Goal: Task Accomplishment & Management: Manage account settings

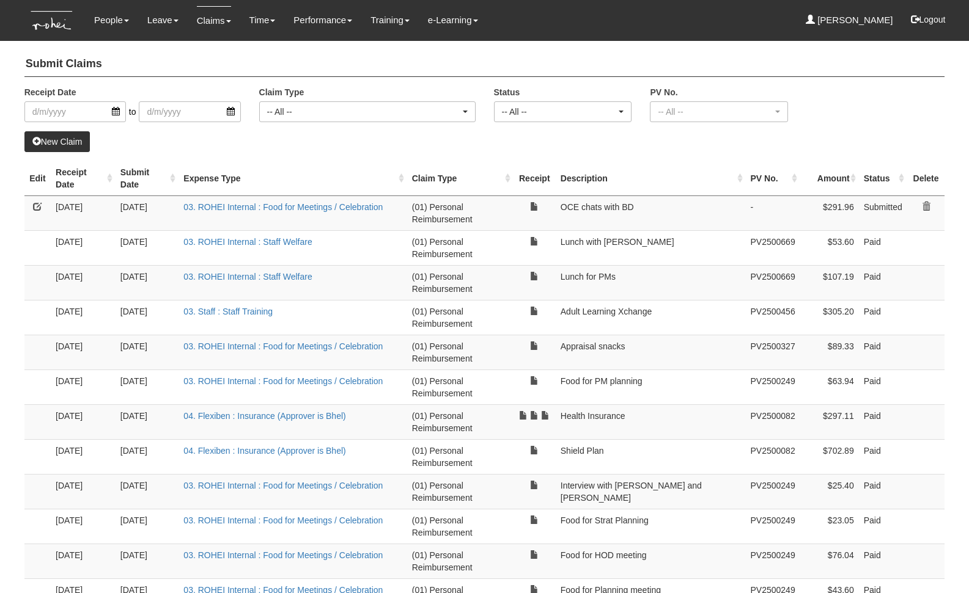
select select "50"
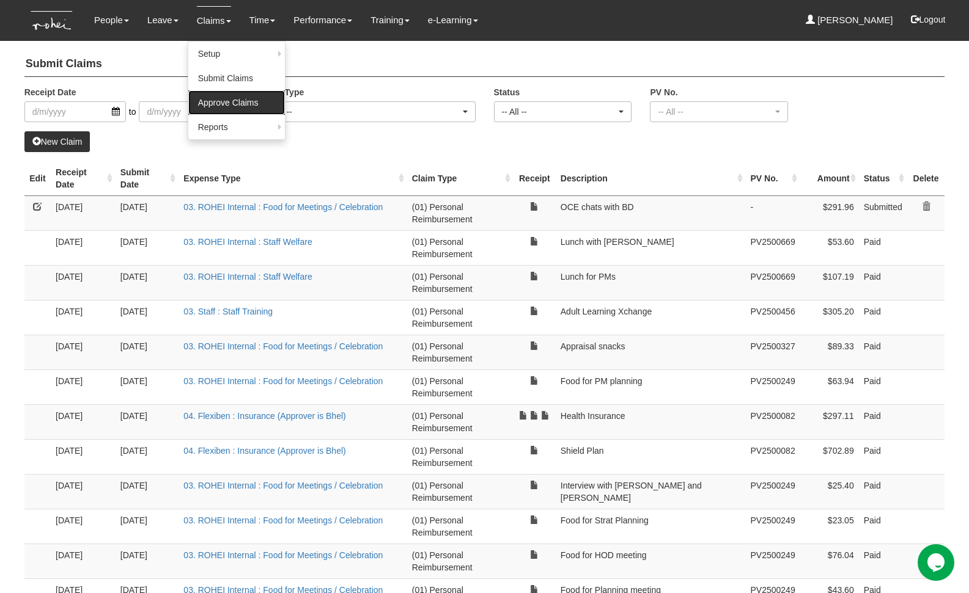
click at [244, 95] on link "Approve Claims" at bounding box center [236, 102] width 97 height 24
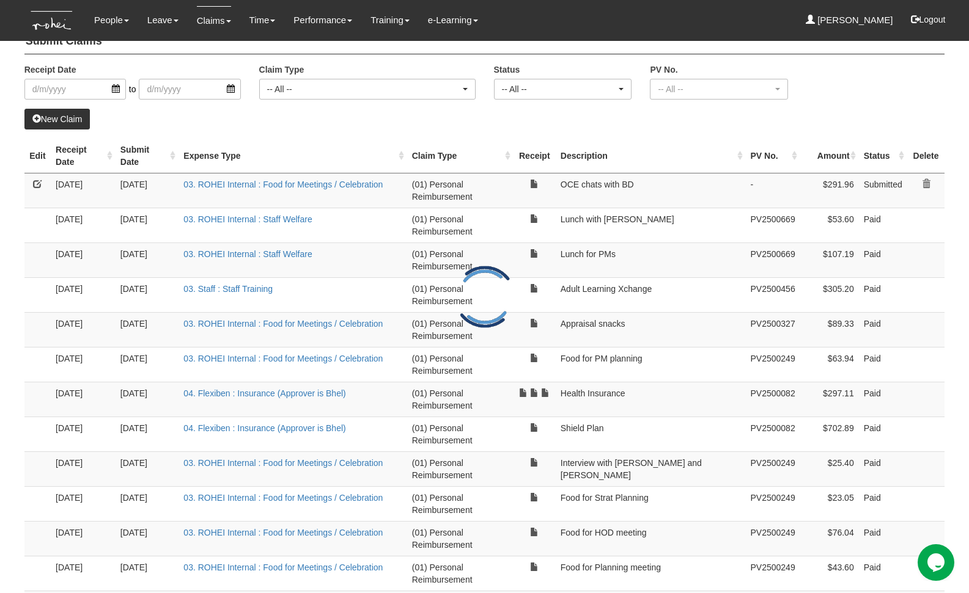
scroll to position [24, 0]
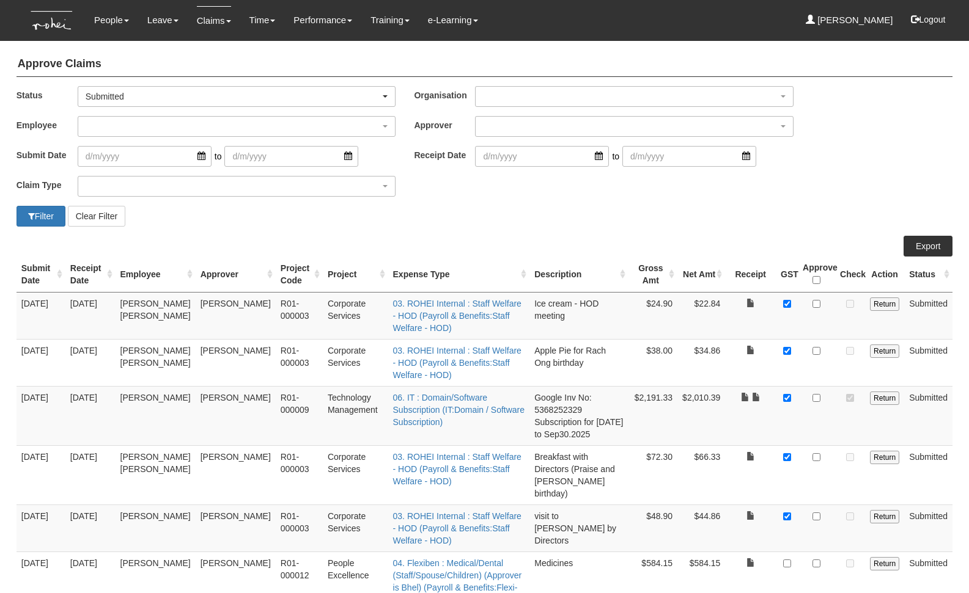
select select "50"
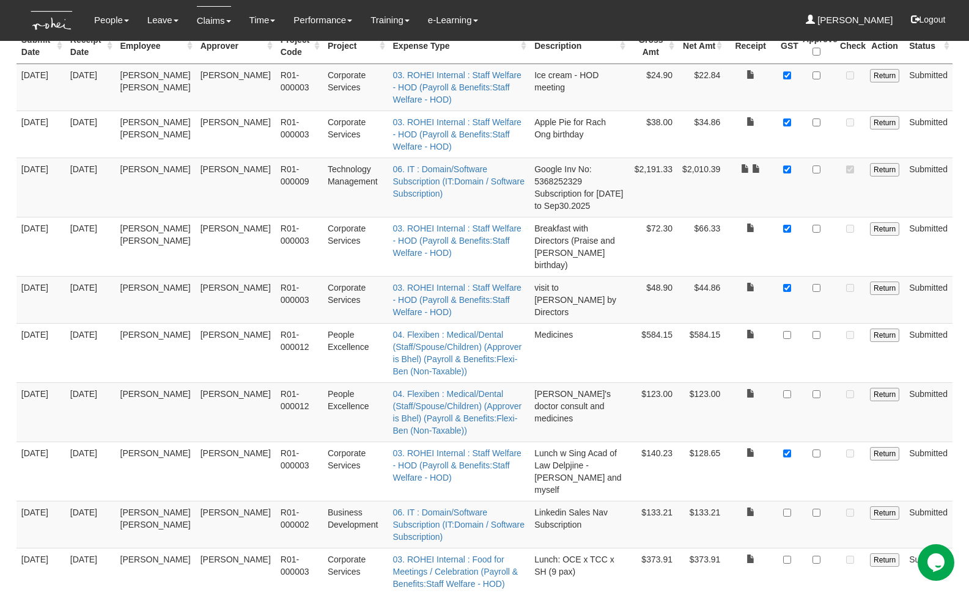
scroll to position [225, 0]
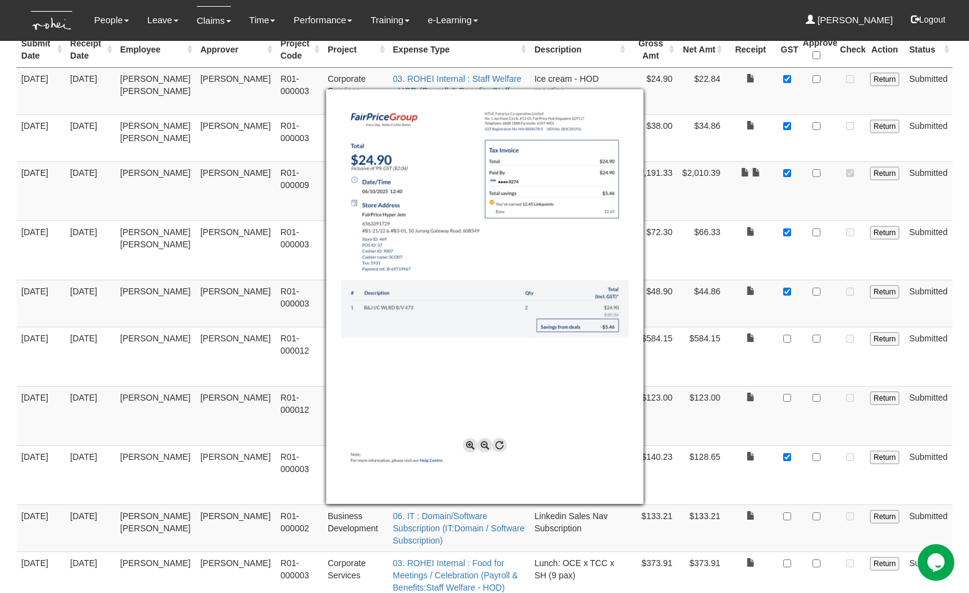
click at [804, 82] on div at bounding box center [484, 296] width 969 height 593
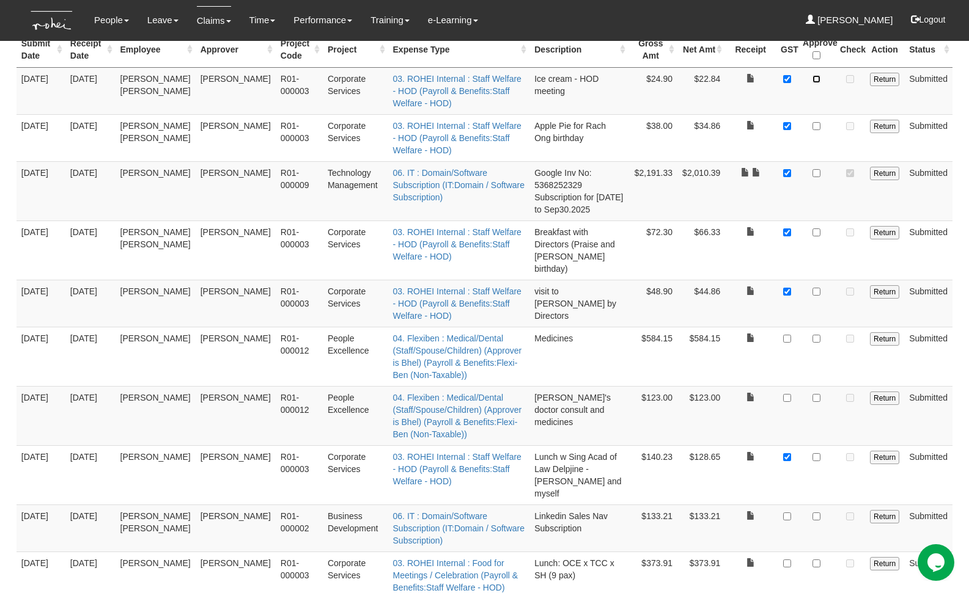
click at [817, 75] on input "checkbox" at bounding box center [816, 79] width 8 height 8
checkbox input "true"
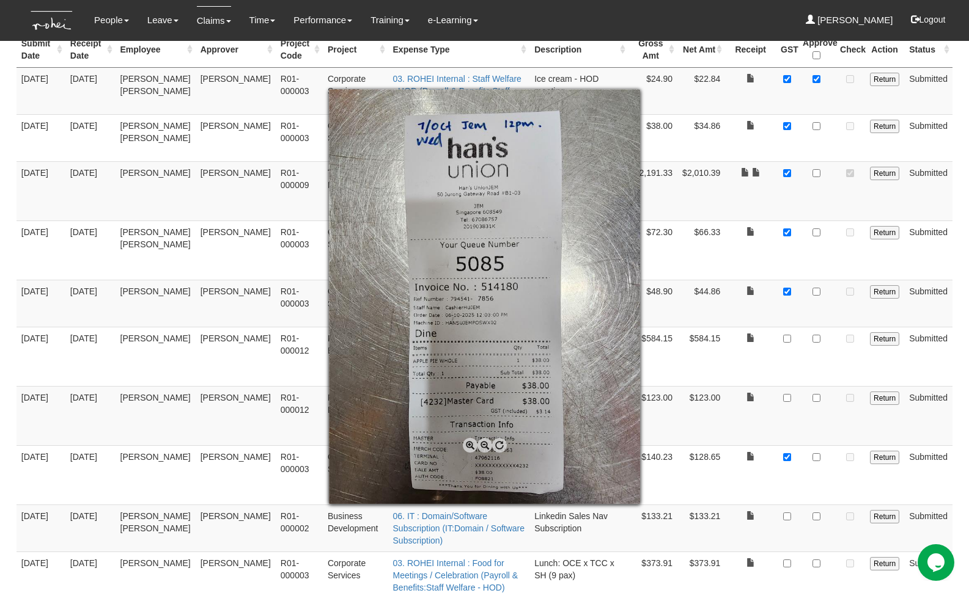
click at [817, 118] on div at bounding box center [484, 296] width 969 height 593
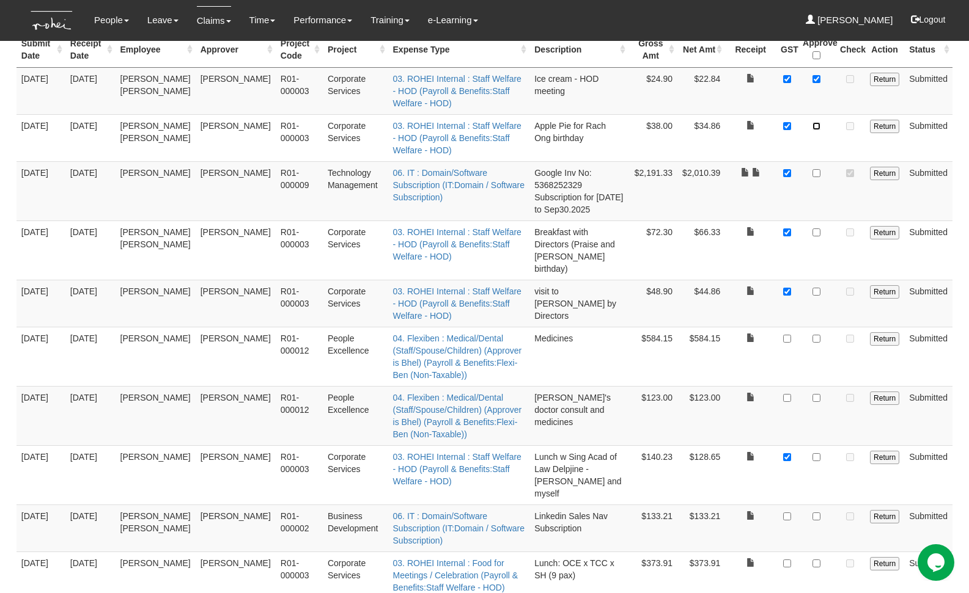
click at [818, 122] on input "checkbox" at bounding box center [816, 126] width 8 height 8
checkbox input "true"
click at [818, 169] on input "checkbox" at bounding box center [816, 173] width 8 height 8
checkbox input "true"
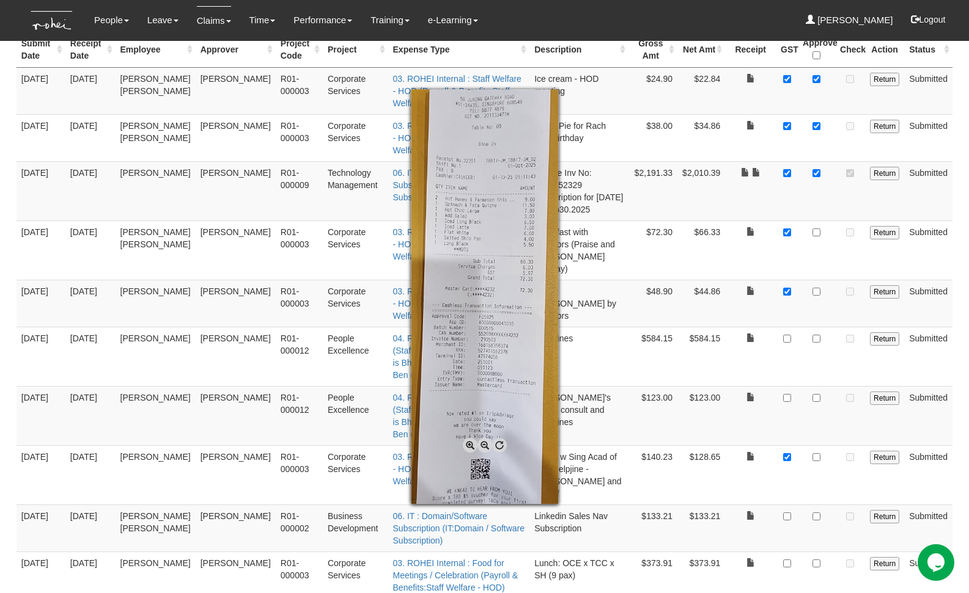
click at [804, 219] on div at bounding box center [484, 296] width 969 height 593
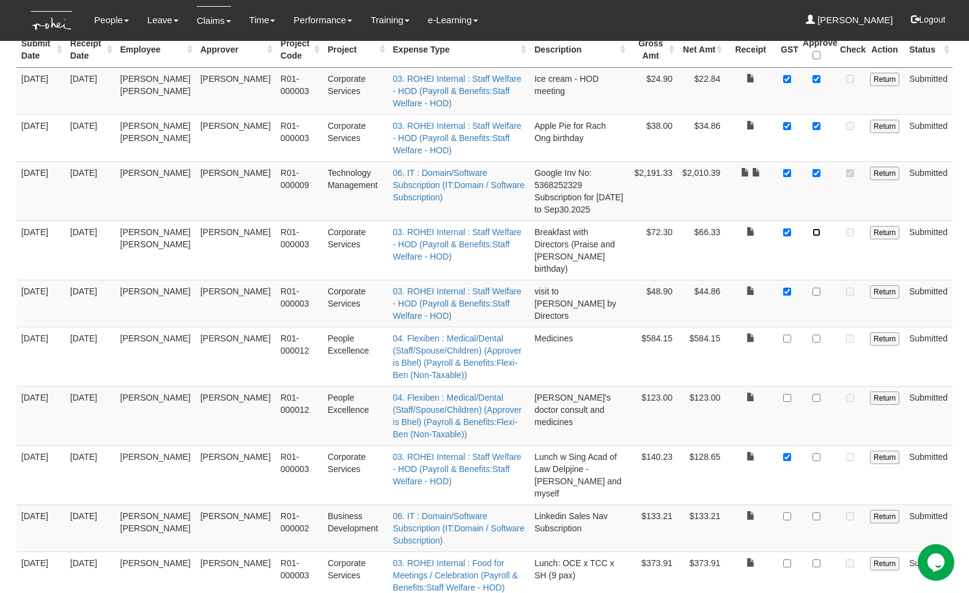
click at [818, 229] on input "checkbox" at bounding box center [816, 233] width 8 height 8
checkbox input "true"
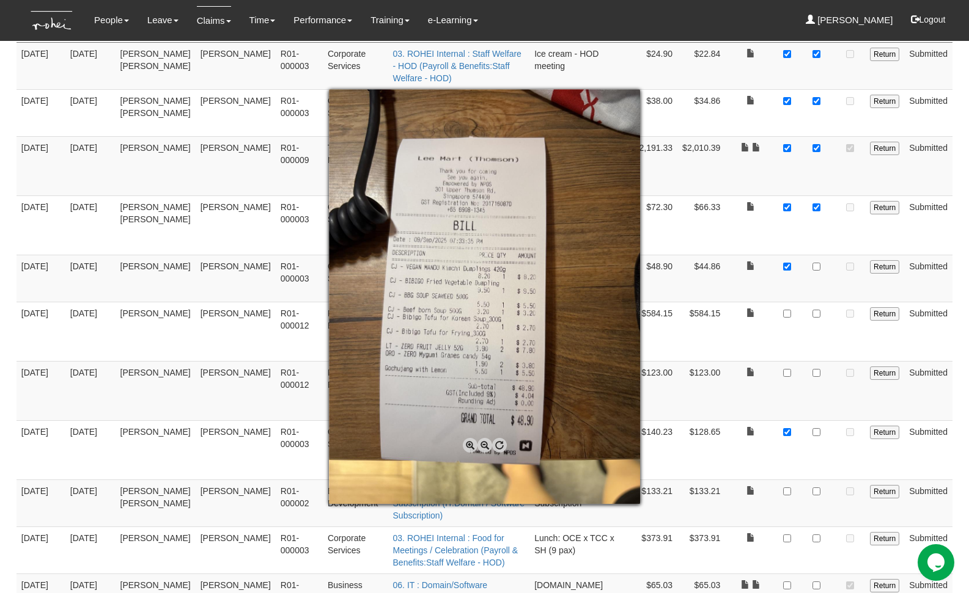
click at [816, 234] on div at bounding box center [484, 296] width 969 height 593
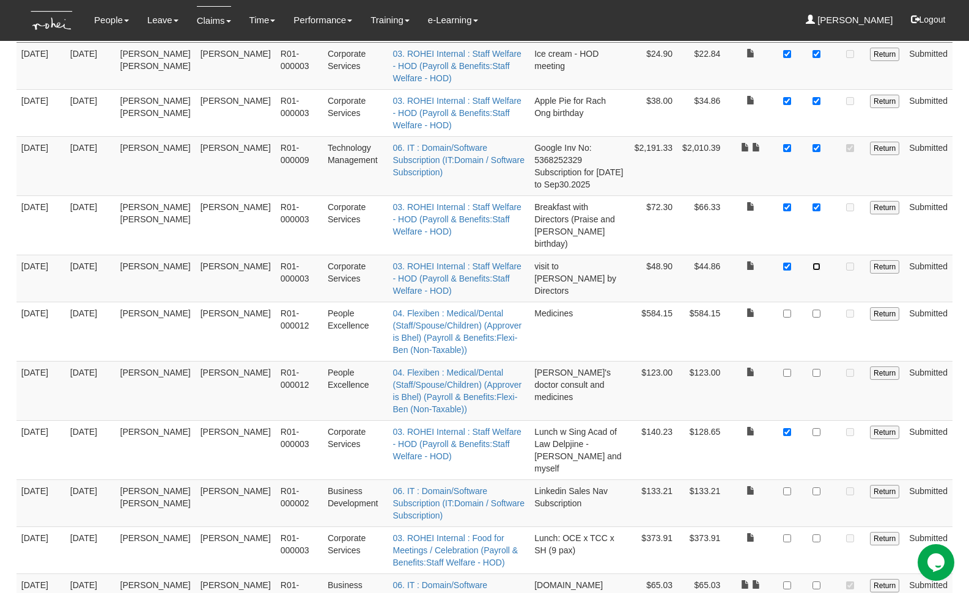
click at [816, 263] on input "checkbox" at bounding box center [816, 267] width 8 height 8
checkbox input "true"
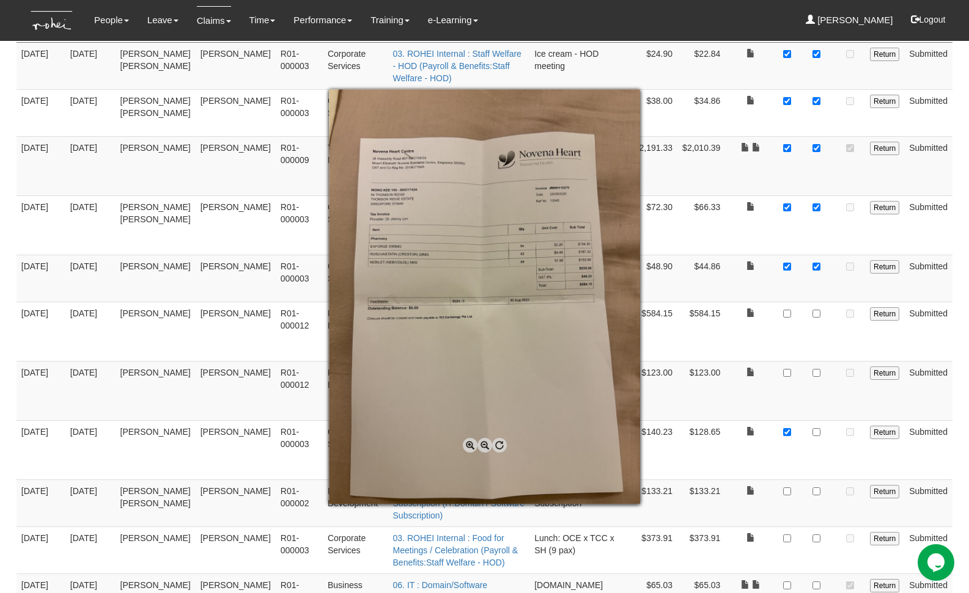
click at [775, 277] on div at bounding box center [484, 296] width 969 height 593
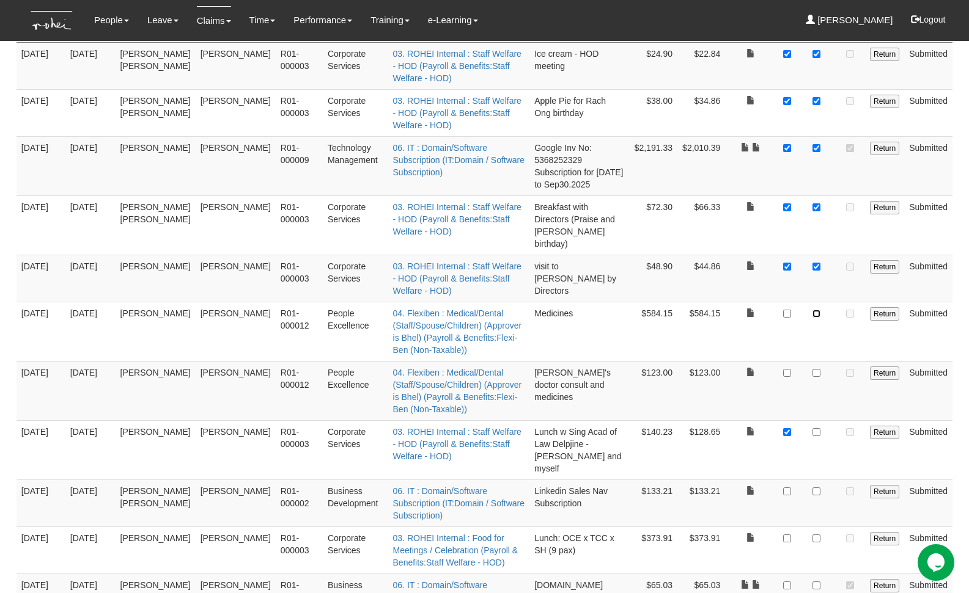
click at [816, 310] on input "checkbox" at bounding box center [816, 314] width 8 height 8
checkbox input "true"
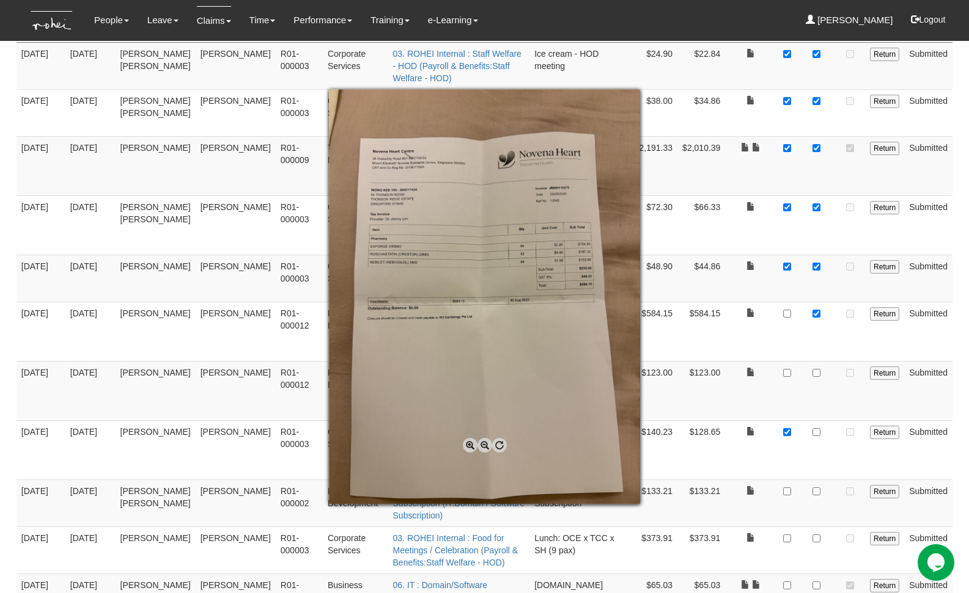
click at [788, 260] on div at bounding box center [484, 296] width 969 height 593
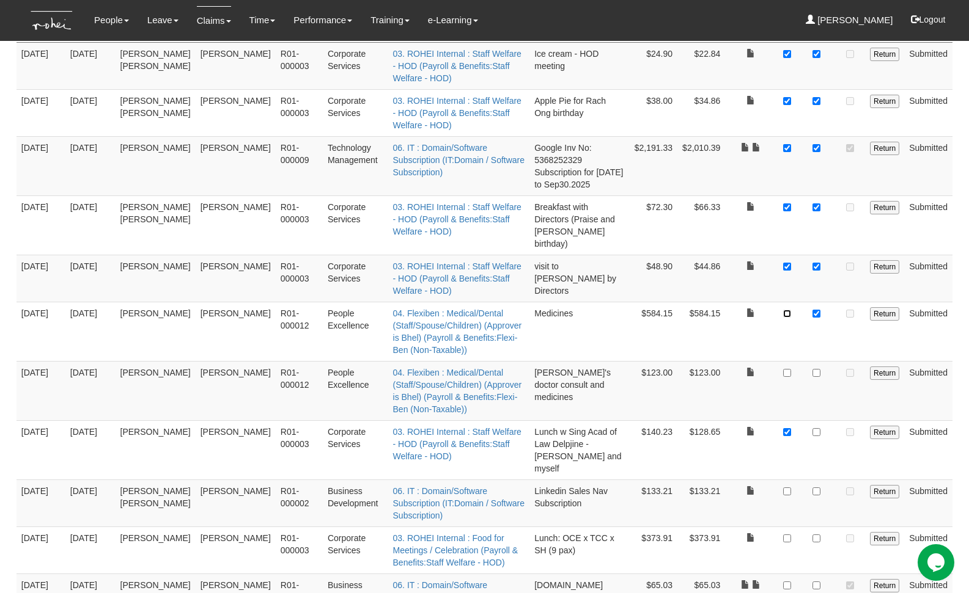
click at [788, 310] on input "checkbox" at bounding box center [787, 314] width 8 height 8
checkbox input "true"
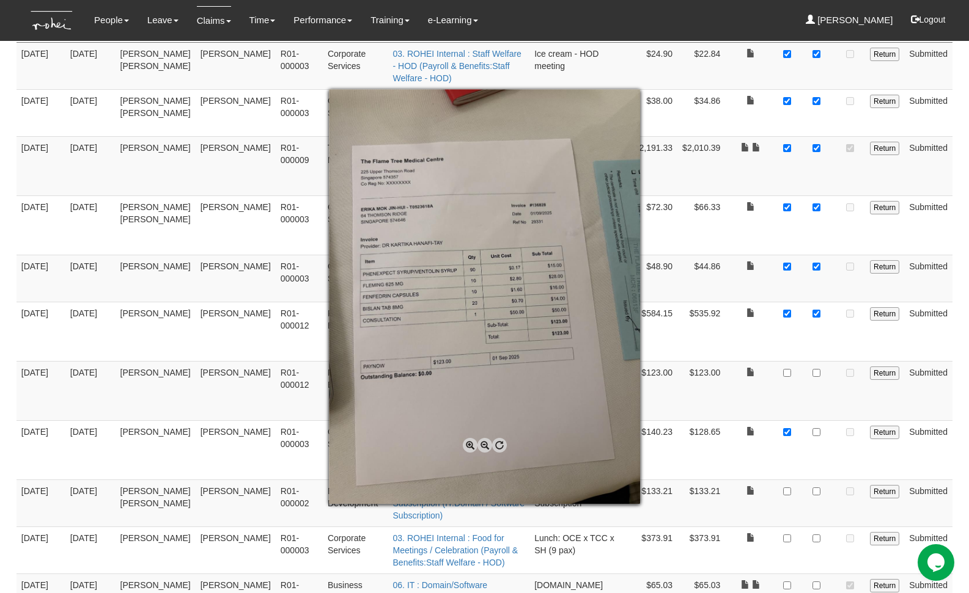
click at [788, 340] on div at bounding box center [484, 296] width 969 height 593
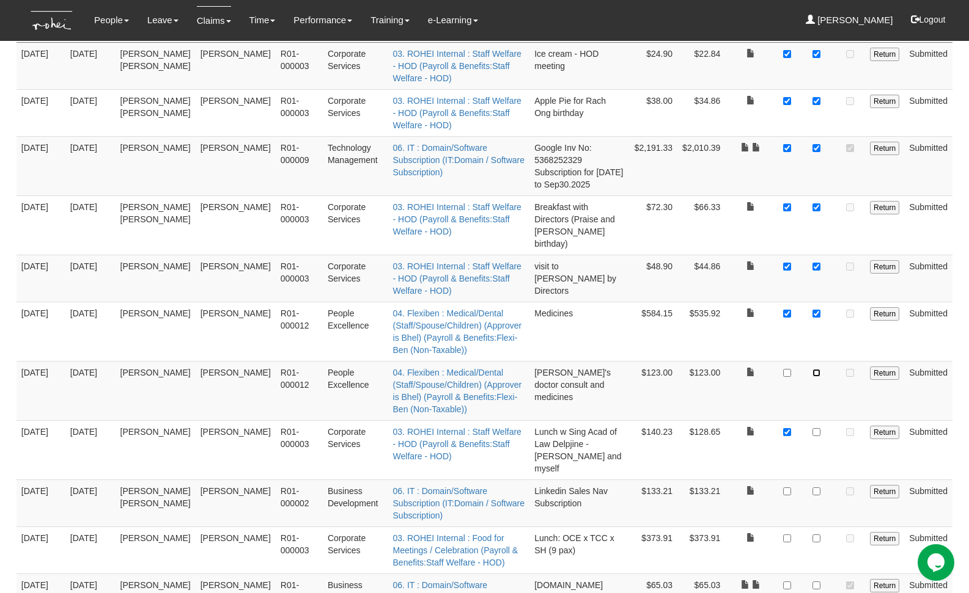
click at [814, 369] on input "checkbox" at bounding box center [816, 373] width 8 height 8
checkbox input "true"
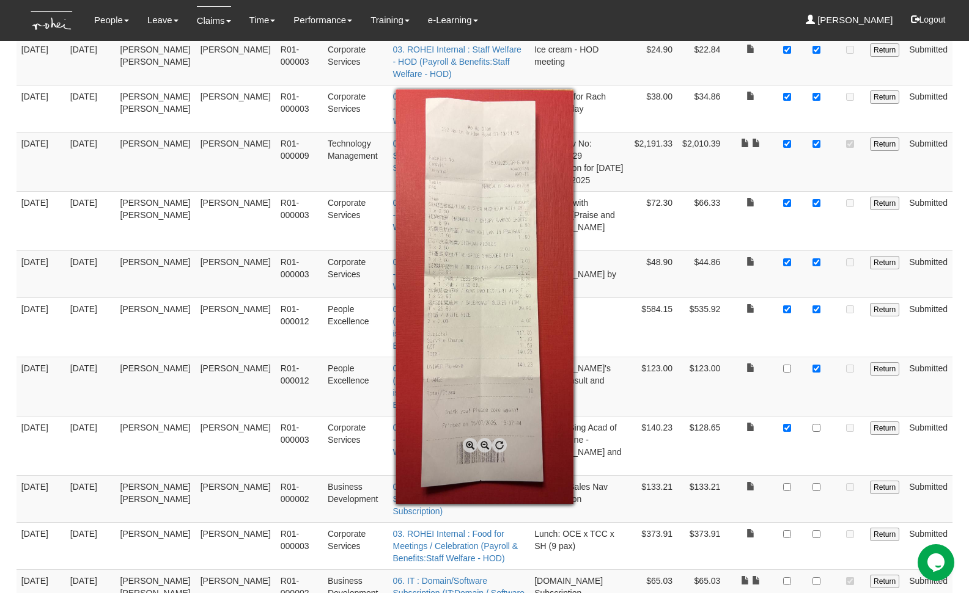
click at [793, 390] on div at bounding box center [484, 296] width 969 height 593
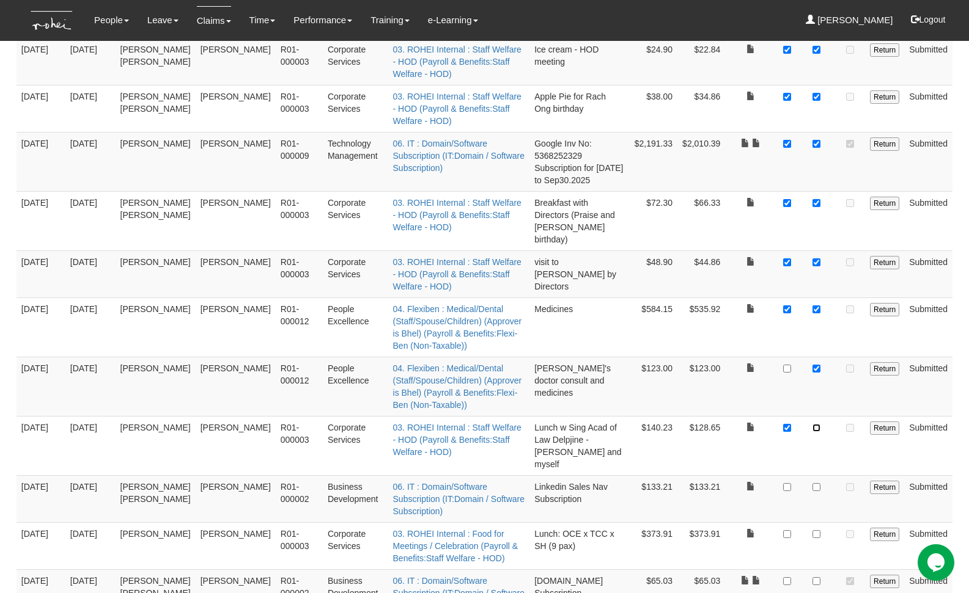
click at [816, 424] on input "checkbox" at bounding box center [816, 428] width 8 height 8
checkbox input "true"
click at [788, 483] on input "checkbox" at bounding box center [787, 487] width 8 height 8
checkbox input "true"
click at [816, 483] on input "checkbox" at bounding box center [816, 487] width 8 height 8
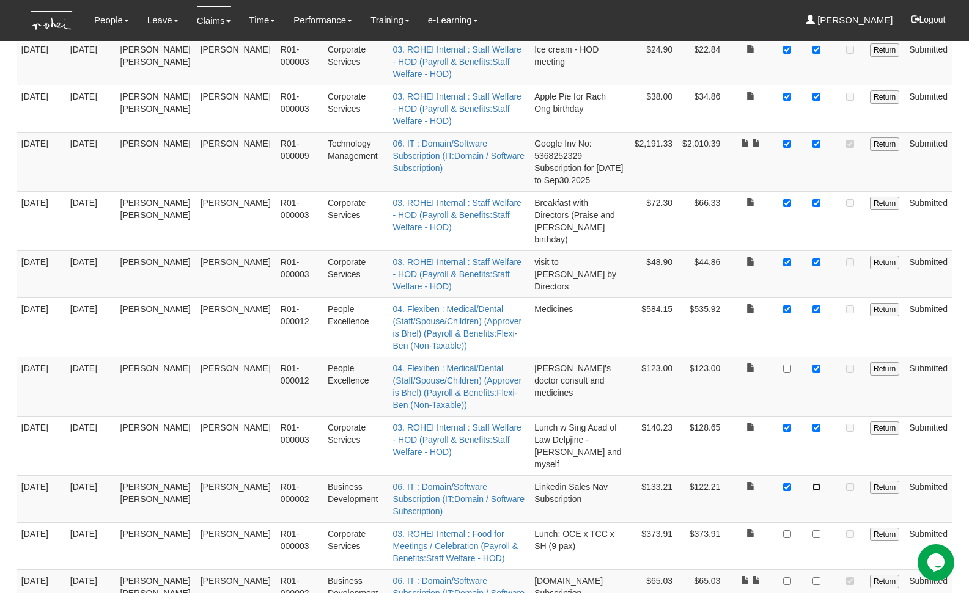
checkbox input "true"
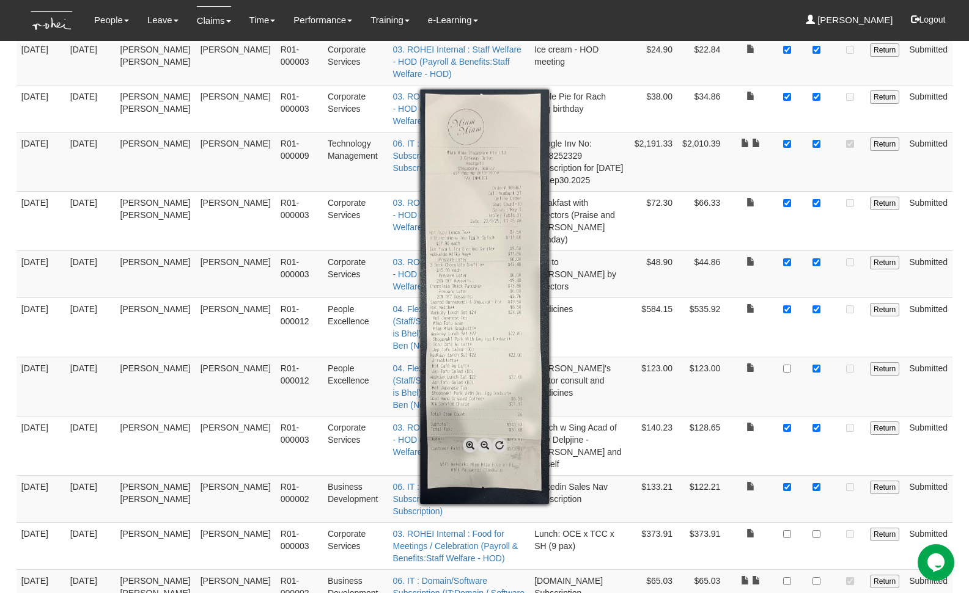
click at [819, 458] on div at bounding box center [484, 296] width 969 height 593
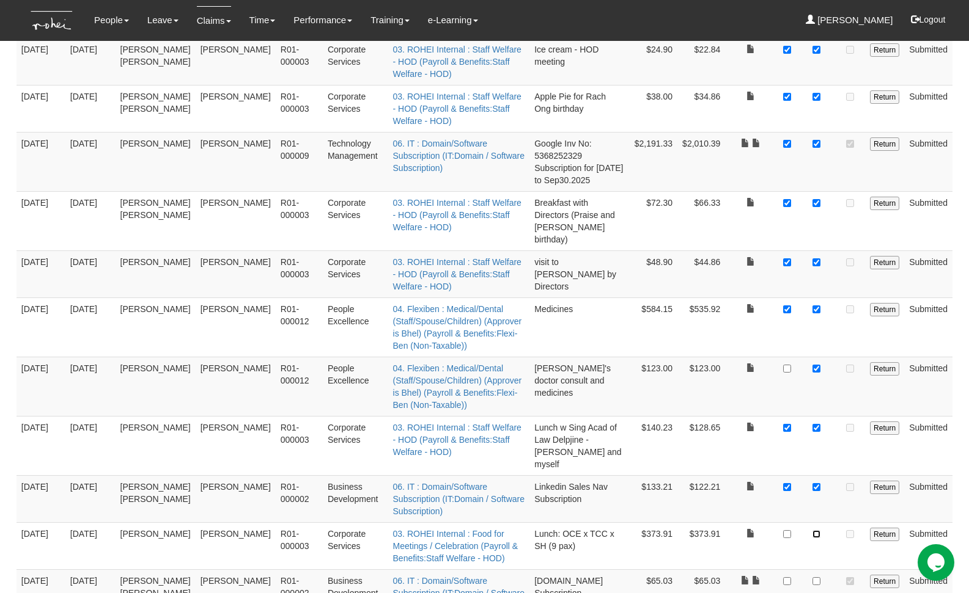
click at [818, 530] on input "checkbox" at bounding box center [816, 534] width 8 height 8
checkbox input "true"
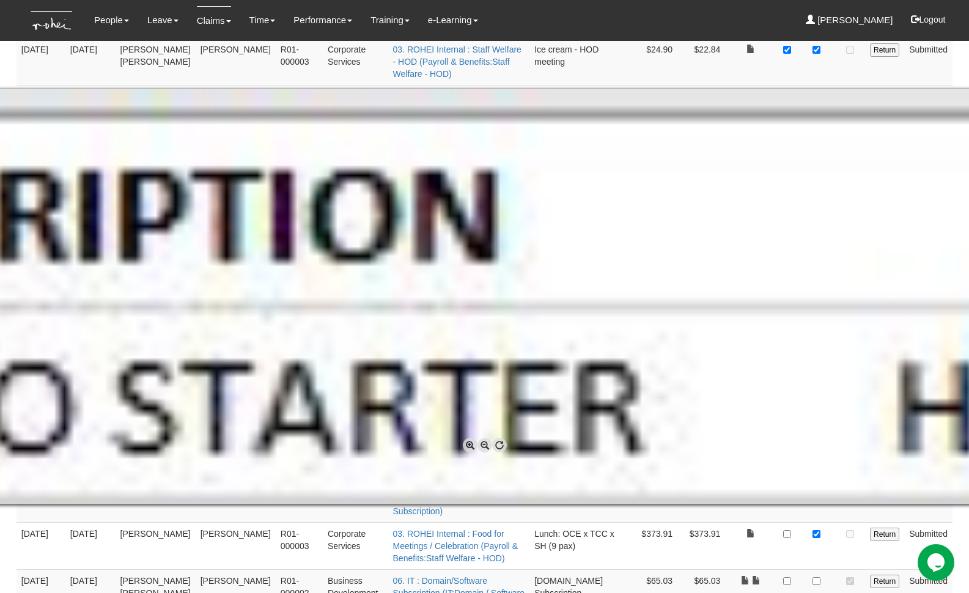
click at [753, 519] on div at bounding box center [484, 296] width 969 height 593
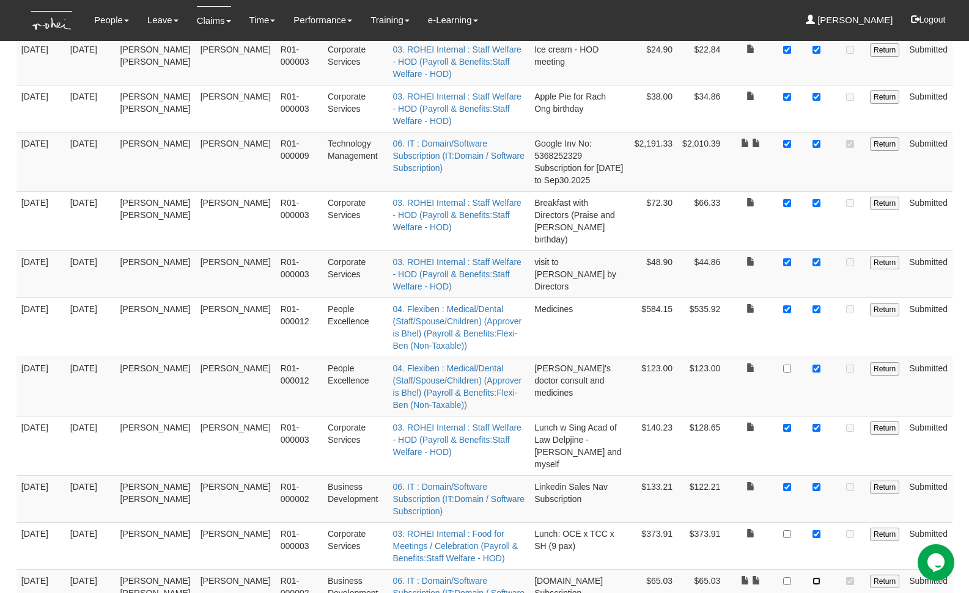
click at [820, 577] on input "checkbox" at bounding box center [816, 581] width 8 height 8
checkbox input "true"
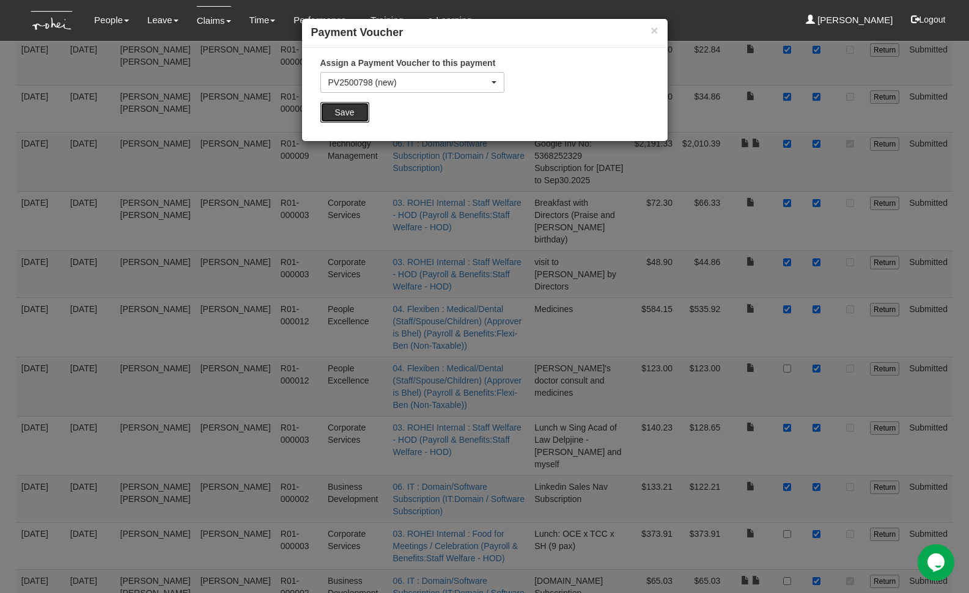
click at [358, 105] on input "Save" at bounding box center [344, 112] width 49 height 21
